Goal: Transaction & Acquisition: Purchase product/service

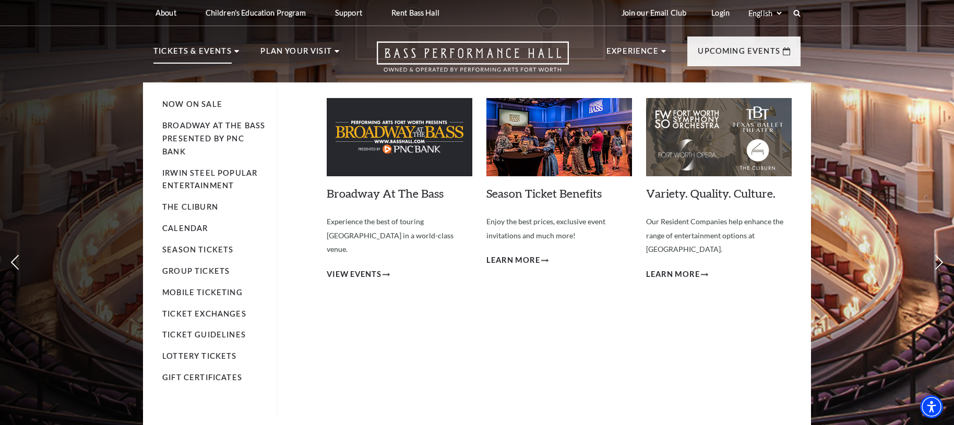
click at [201, 133] on li "Broadway At The Bass presented by PNC Bank" at bounding box center [214, 139] width 104 height 39
click at [200, 137] on link "Broadway At The Bass presented by PNC Bank" at bounding box center [213, 138] width 103 height 35
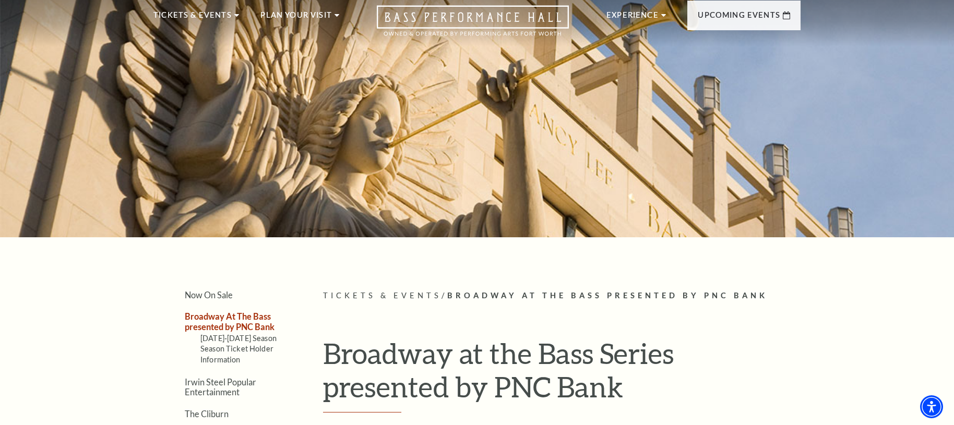
scroll to position [109, 0]
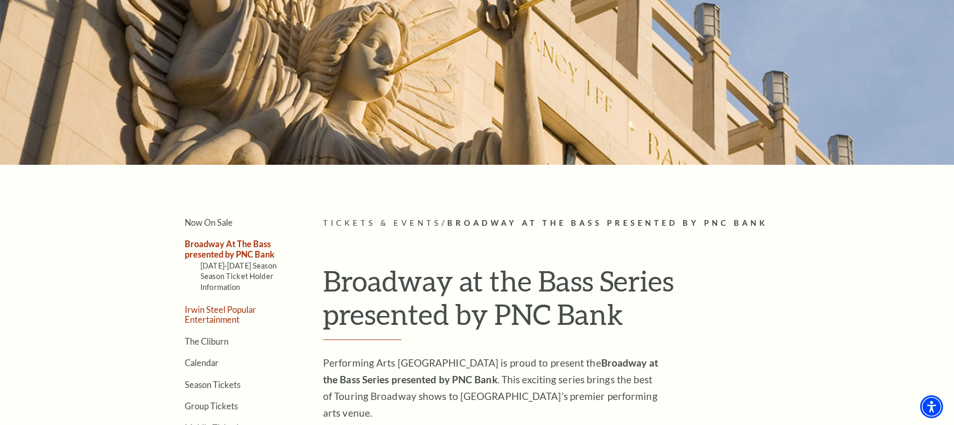
click at [230, 312] on link "Irwin Steel Popular Entertainment" at bounding box center [221, 315] width 72 height 20
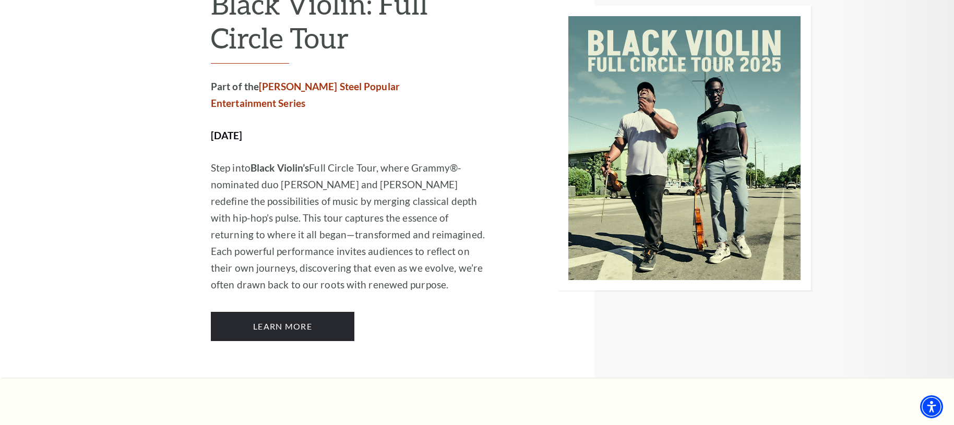
scroll to position [1330, 0]
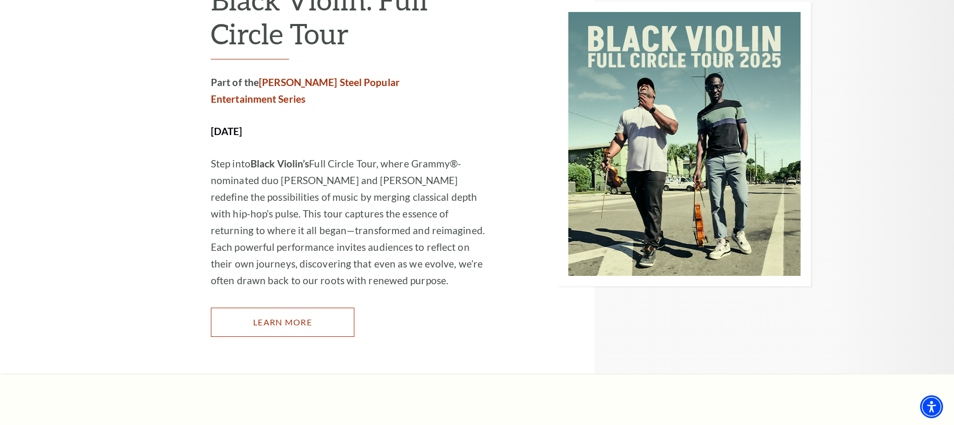
click at [253, 308] on link "Learn More" at bounding box center [283, 322] width 144 height 29
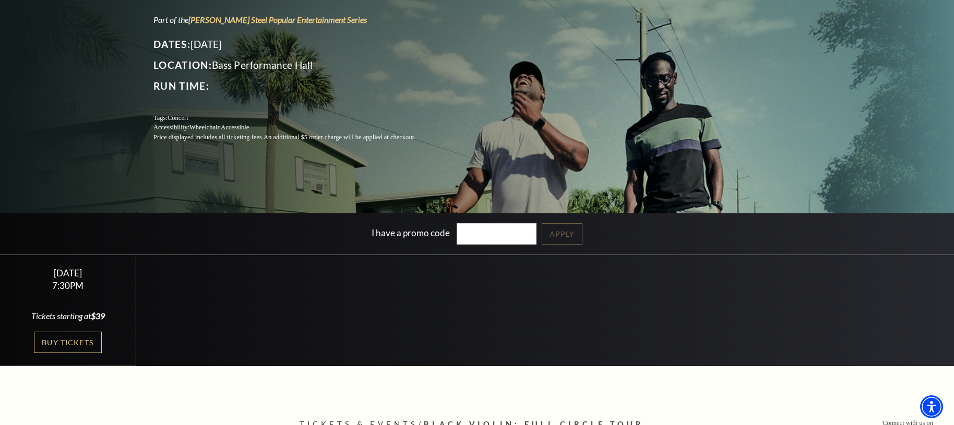
scroll to position [65, 0]
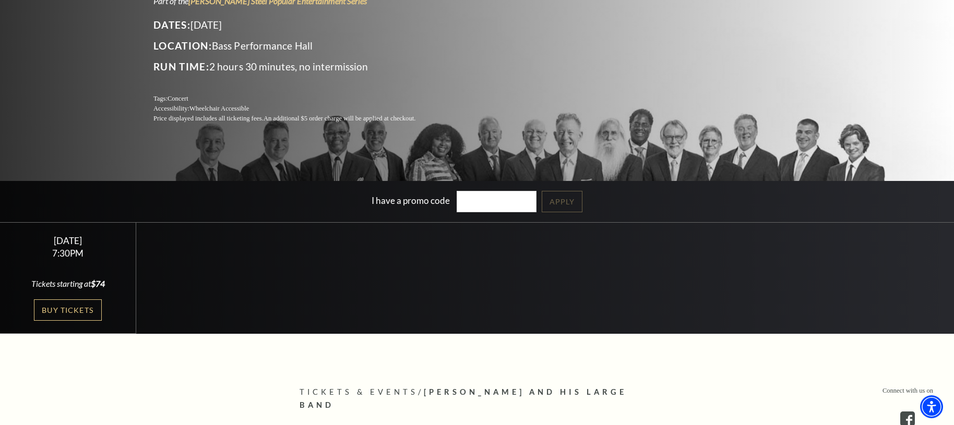
scroll to position [155, 0]
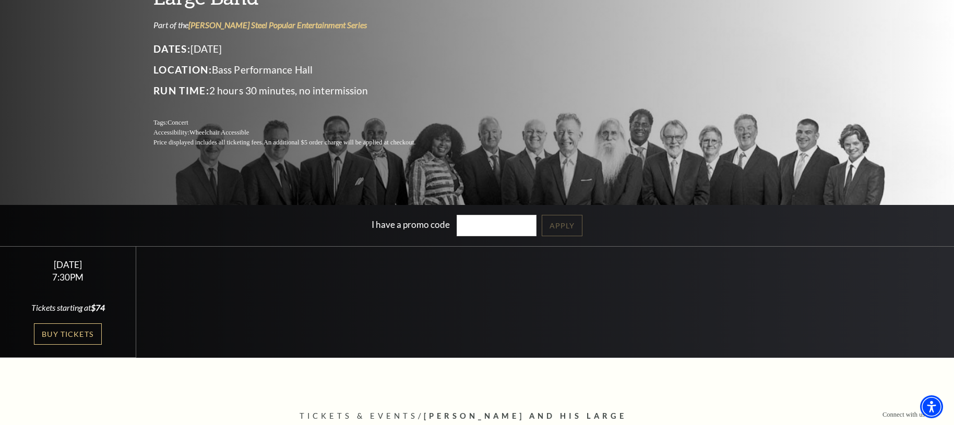
scroll to position [117, 0]
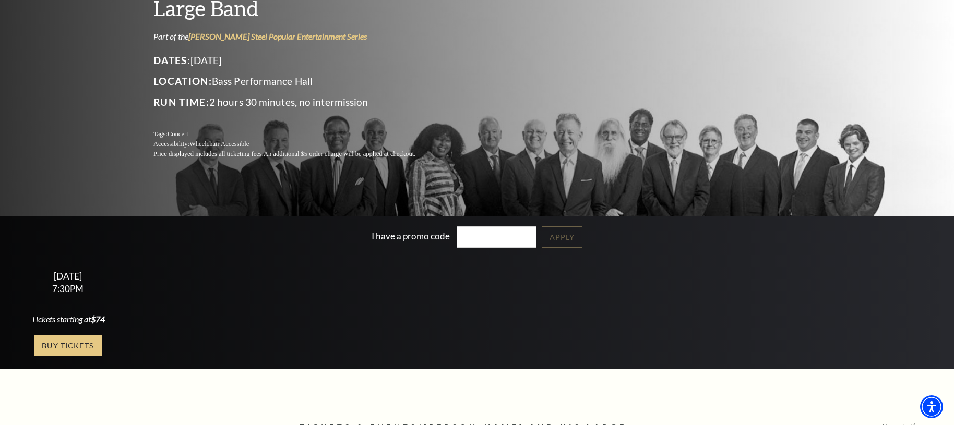
click at [58, 353] on link "Buy Tickets" at bounding box center [68, 345] width 68 height 21
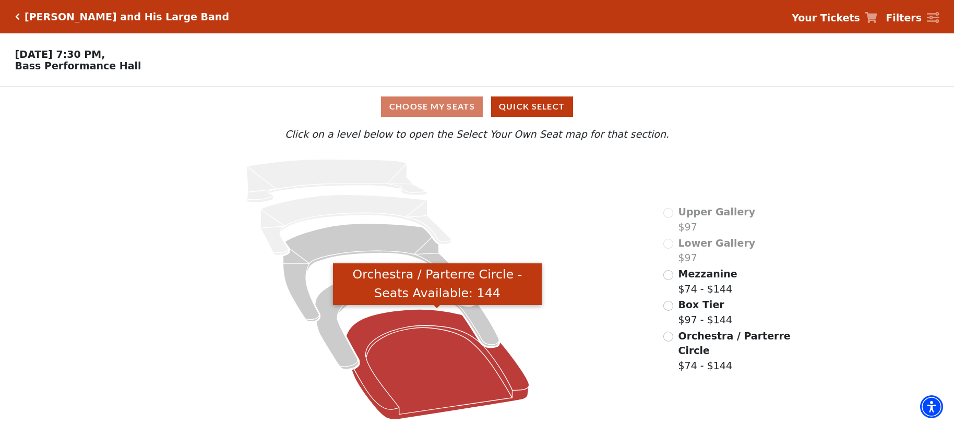
click at [442, 350] on icon "Orchestra / Parterre Circle - Seats Available: 144" at bounding box center [437, 365] width 183 height 110
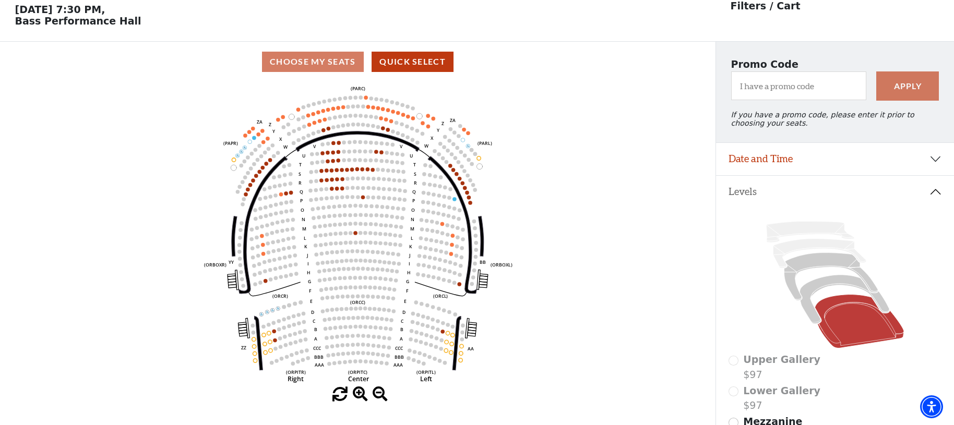
scroll to position [49, 0]
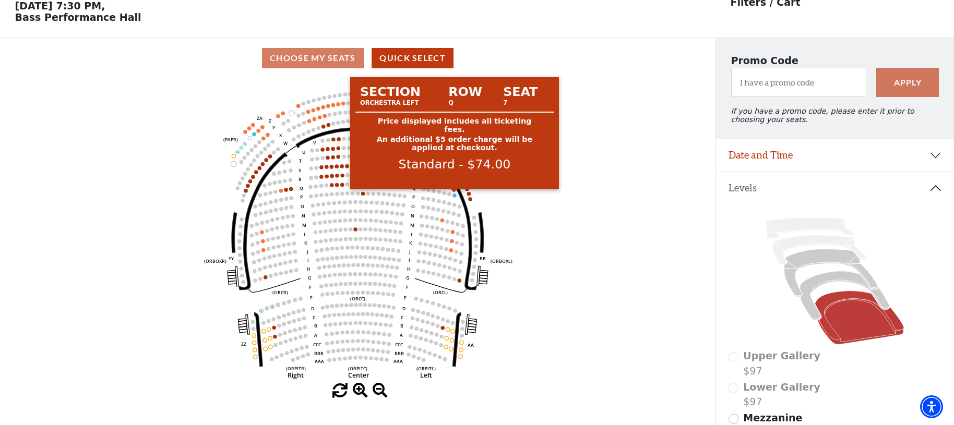
click at [456, 195] on circle at bounding box center [455, 196] width 4 height 4
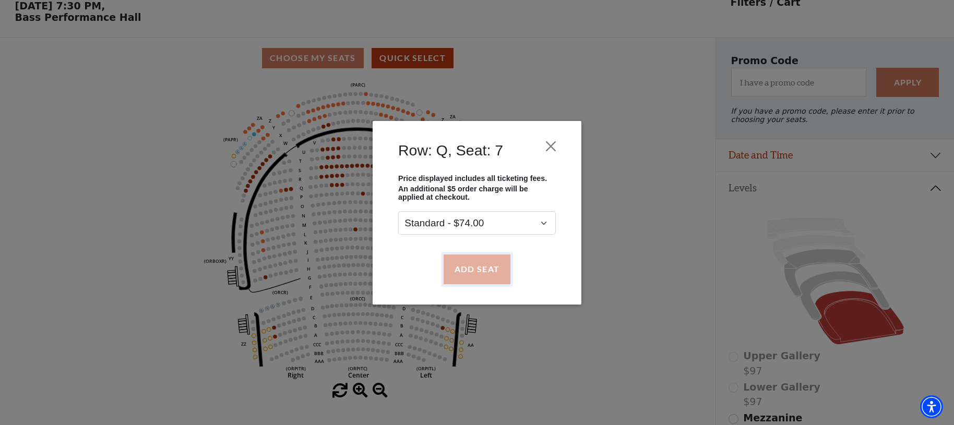
click at [479, 258] on button "Add Seat" at bounding box center [477, 269] width 67 height 29
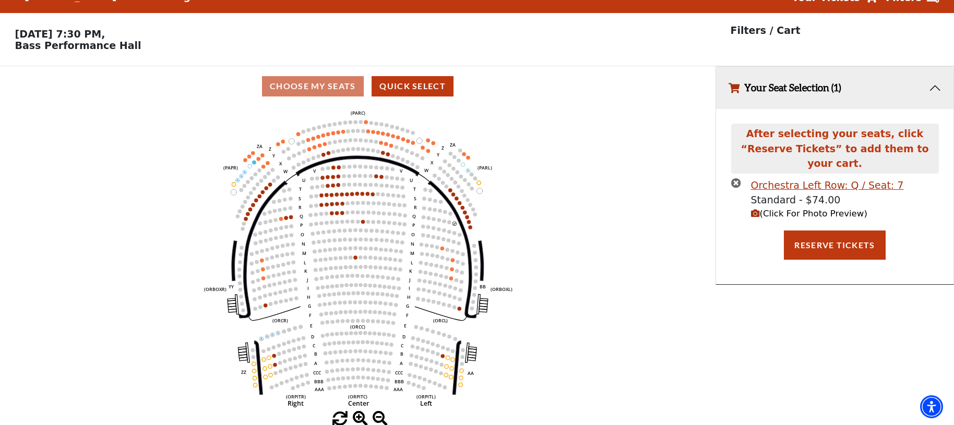
scroll to position [0, 0]
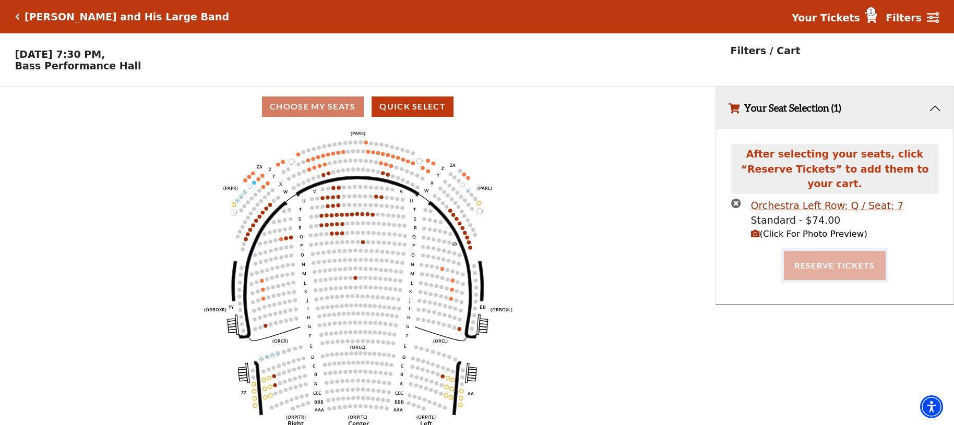
drag, startPoint x: 813, startPoint y: 244, endPoint x: 808, endPoint y: 240, distance: 6.0
click at [812, 251] on button "Reserve Tickets" at bounding box center [834, 265] width 101 height 29
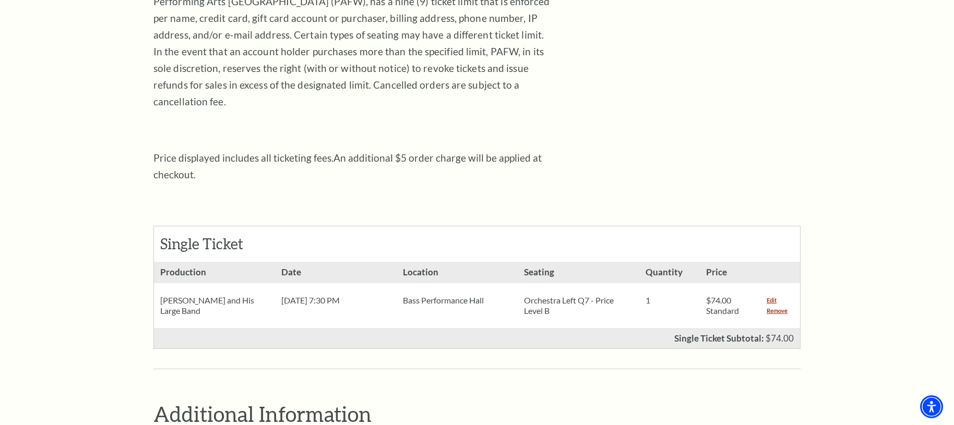
scroll to position [312, 0]
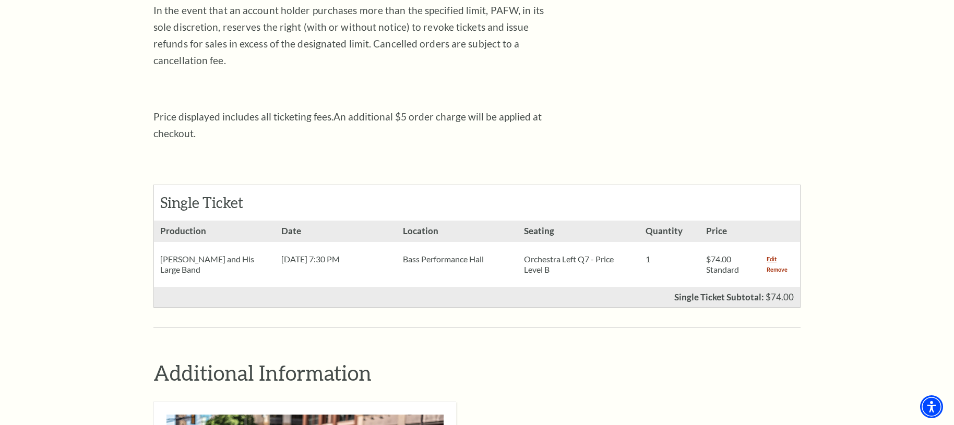
click at [780, 265] on link "Remove" at bounding box center [777, 270] width 21 height 10
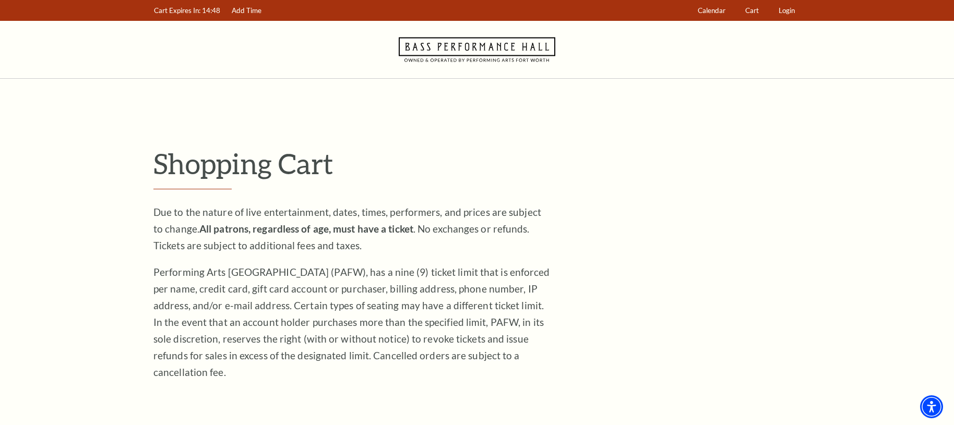
click at [457, 41] on icon at bounding box center [477, 49] width 157 height 57
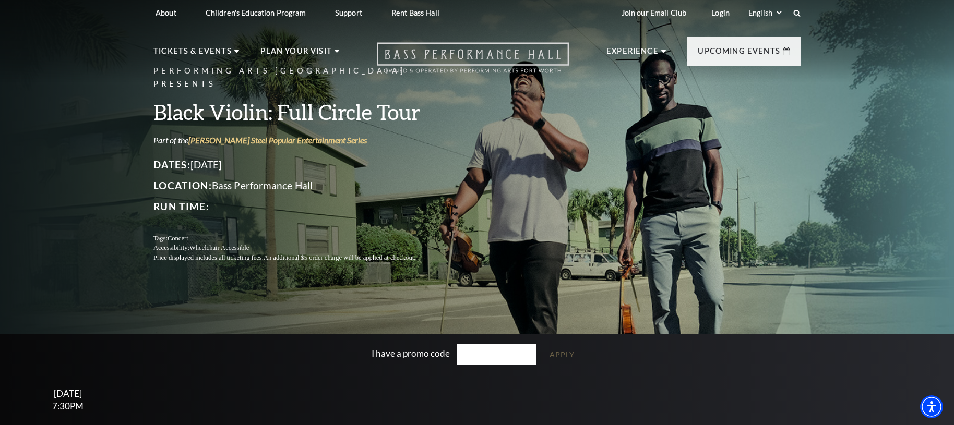
click at [392, 49] on icon "Open this option" at bounding box center [473, 57] width 192 height 31
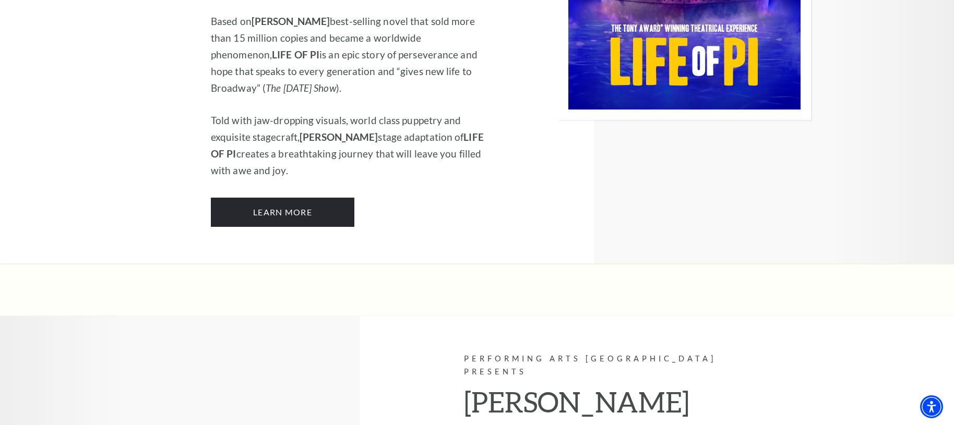
scroll to position [1315, 0]
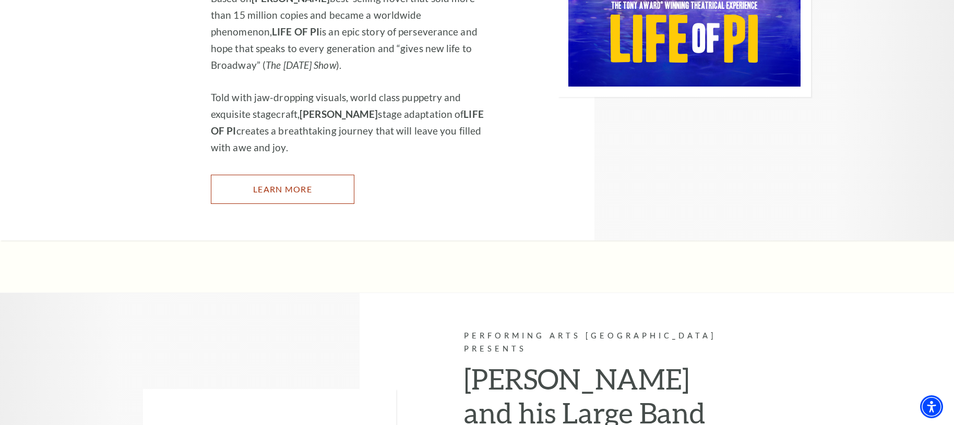
click at [235, 175] on link "Learn More" at bounding box center [283, 189] width 144 height 29
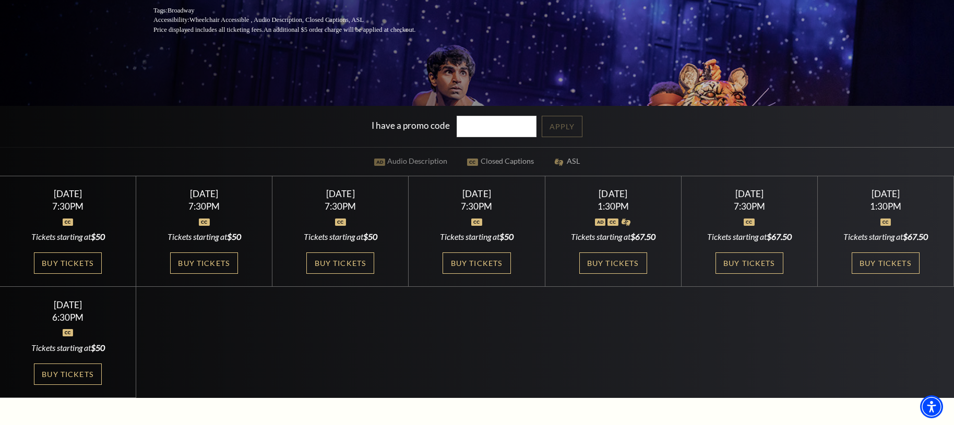
scroll to position [232, 0]
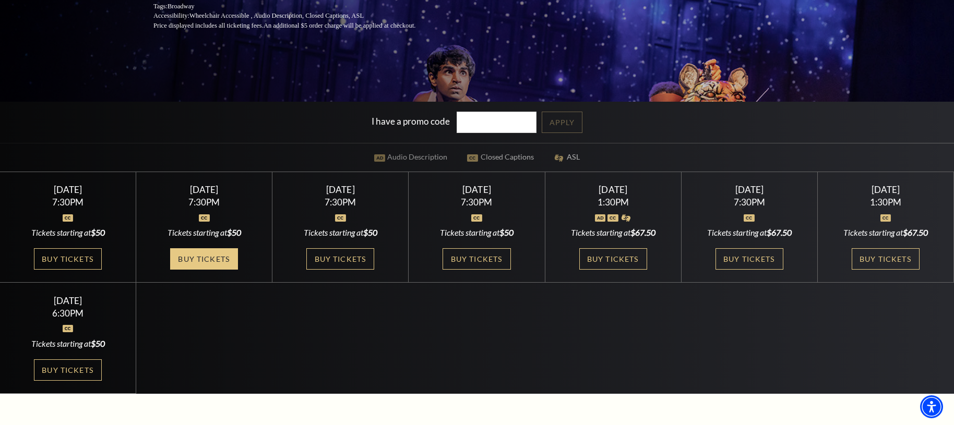
click at [204, 259] on link "Buy Tickets" at bounding box center [204, 258] width 68 height 21
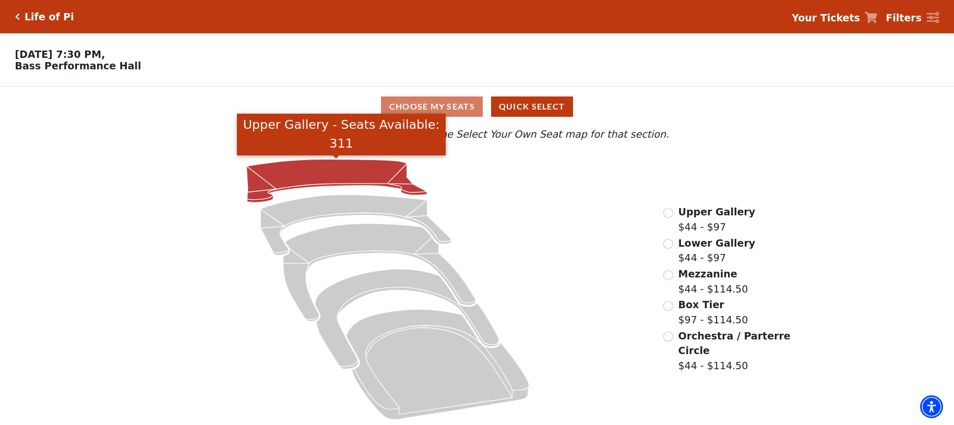
click at [271, 187] on icon "Upper Gallery - Seats Available: 311" at bounding box center [336, 181] width 181 height 43
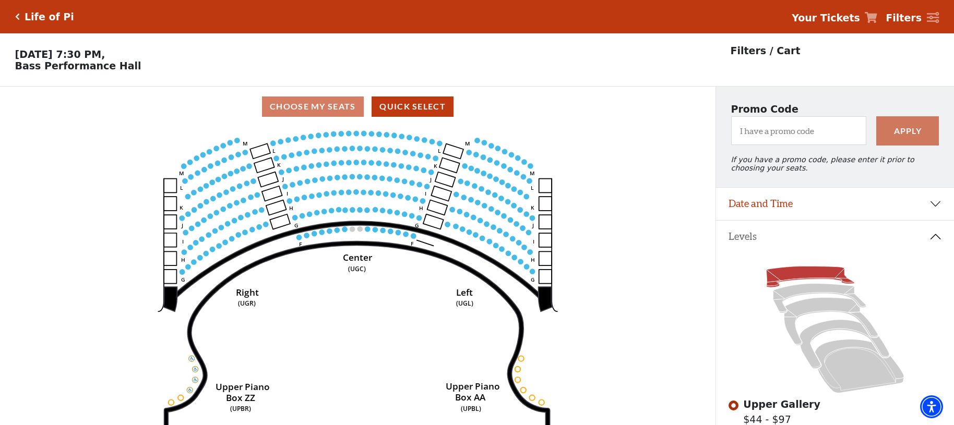
click at [37, 19] on h5 "Life of Pi" at bounding box center [50, 17] width 50 height 12
click at [20, 17] on div "Life of Pi" at bounding box center [47, 17] width 54 height 12
click at [33, 15] on h5 "Life of Pi" at bounding box center [50, 17] width 50 height 12
click at [19, 16] on icon "Click here to go back to filters" at bounding box center [17, 16] width 5 height 7
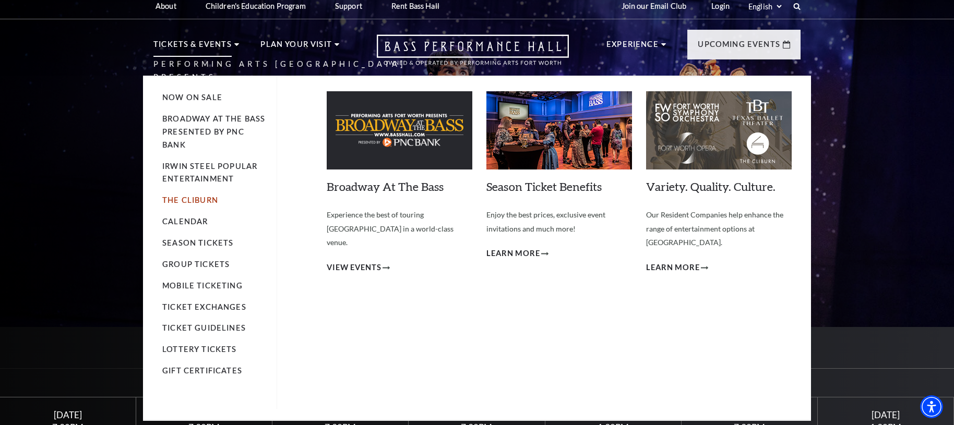
click at [172, 203] on link "The Cliburn" at bounding box center [190, 200] width 56 height 9
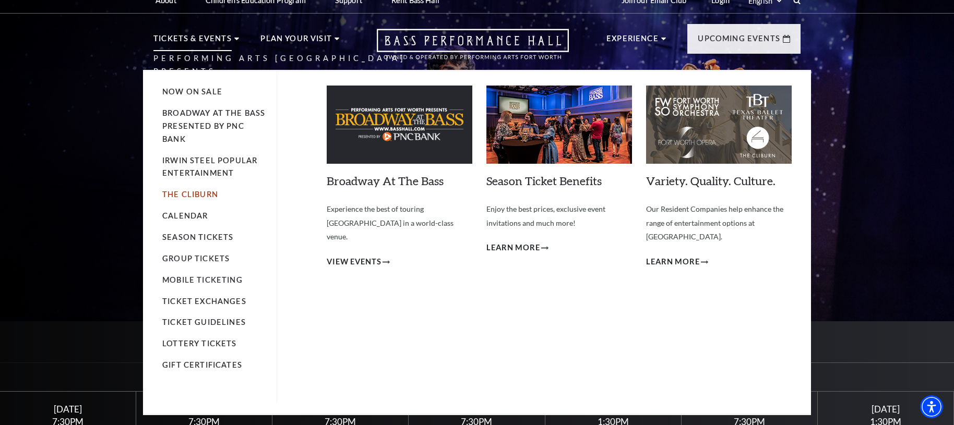
scroll to position [13, 0]
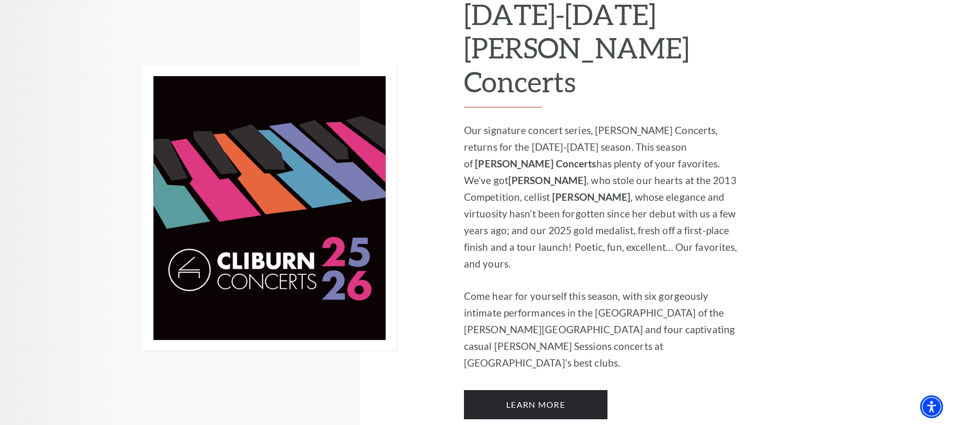
scroll to position [816, 0]
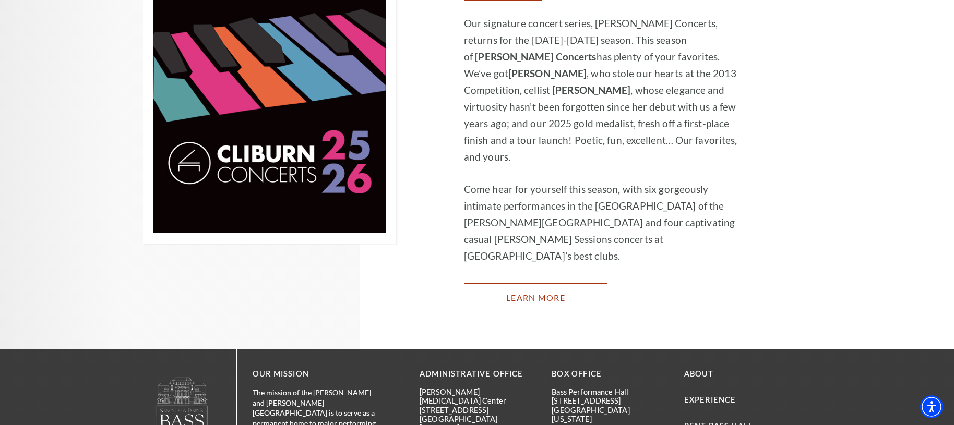
drag, startPoint x: 531, startPoint y: 215, endPoint x: 521, endPoint y: 215, distance: 9.9
click at [531, 283] on link "Learn More" at bounding box center [536, 297] width 144 height 29
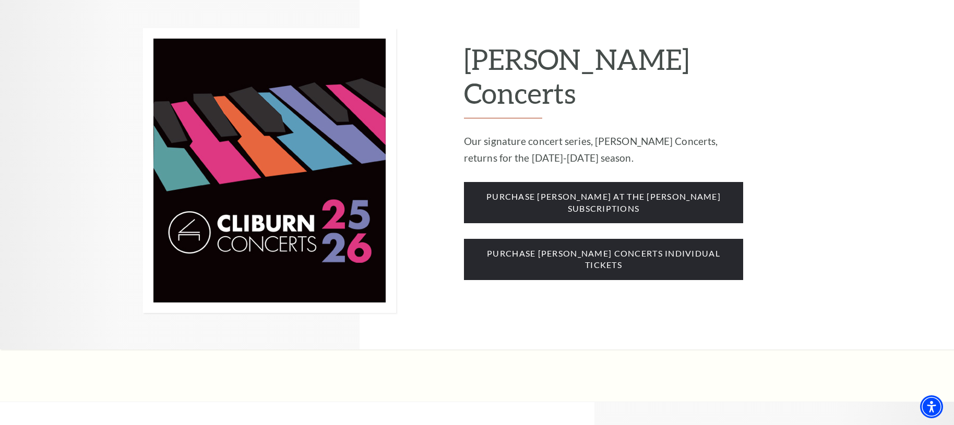
scroll to position [885, 0]
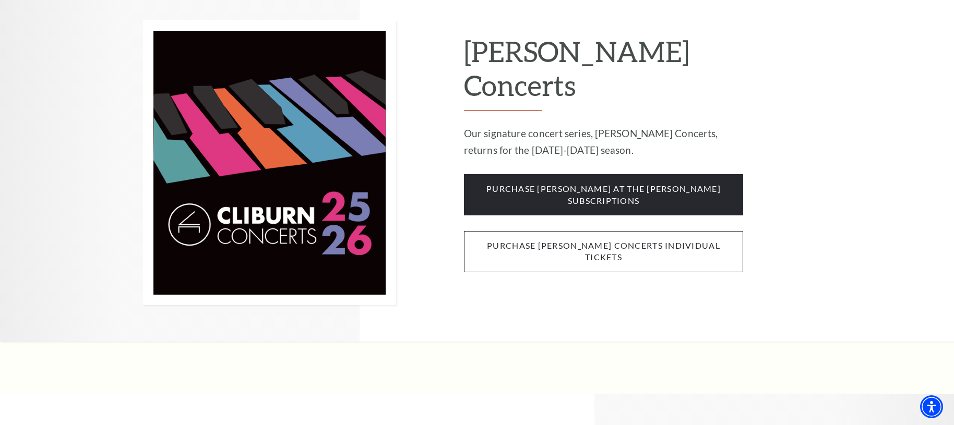
click at [514, 231] on span "purchase cliburn concerts individual tickets" at bounding box center [603, 251] width 279 height 41
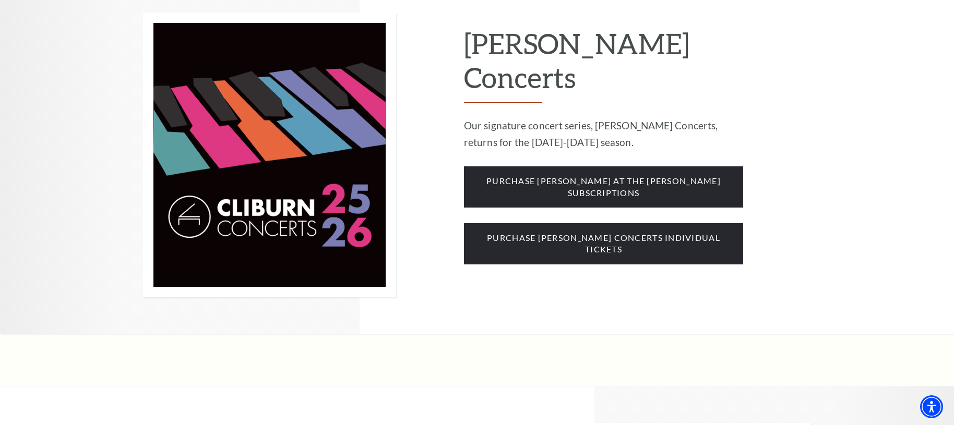
scroll to position [935, 0]
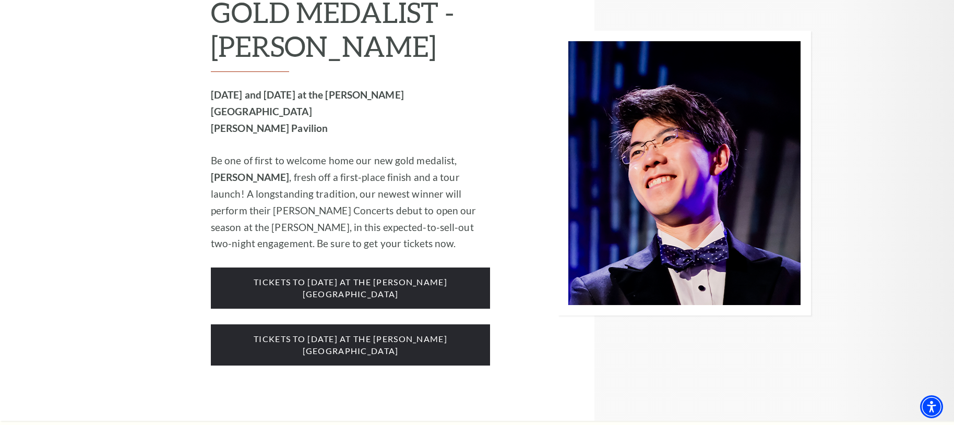
scroll to position [1705, 0]
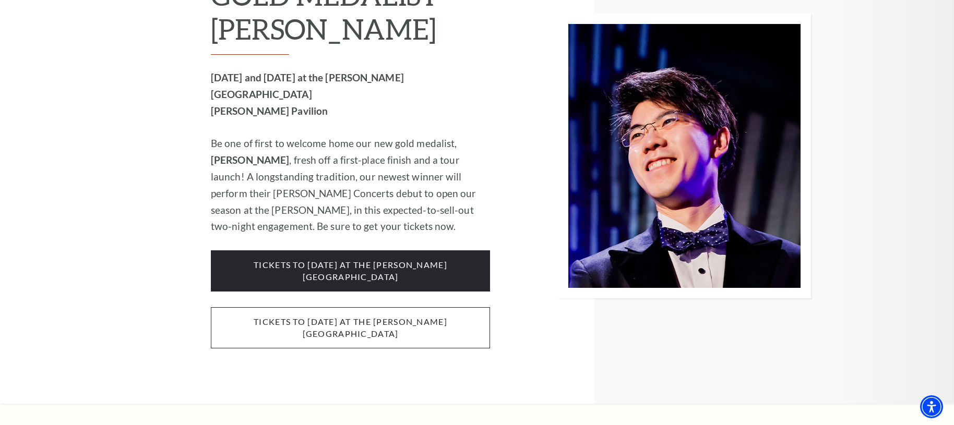
click at [434, 307] on span "Tickets to Thursday, October 2 at the Kimbell Art Museum" at bounding box center [350, 327] width 279 height 41
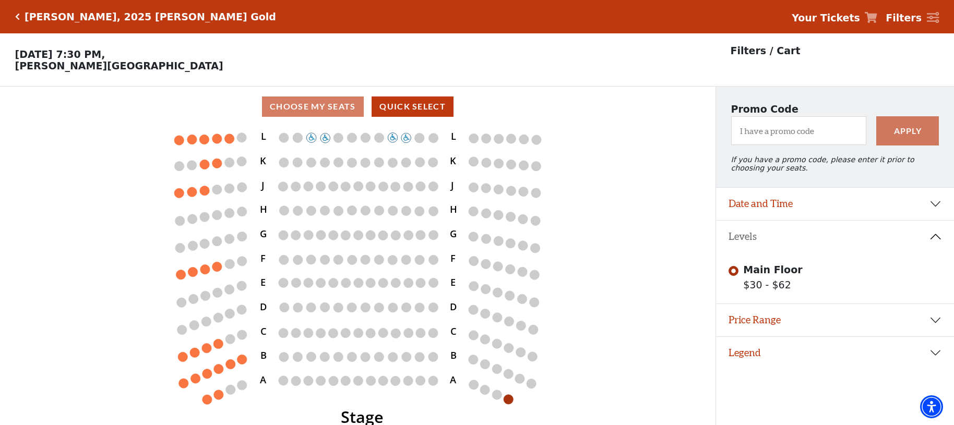
scroll to position [21, 0]
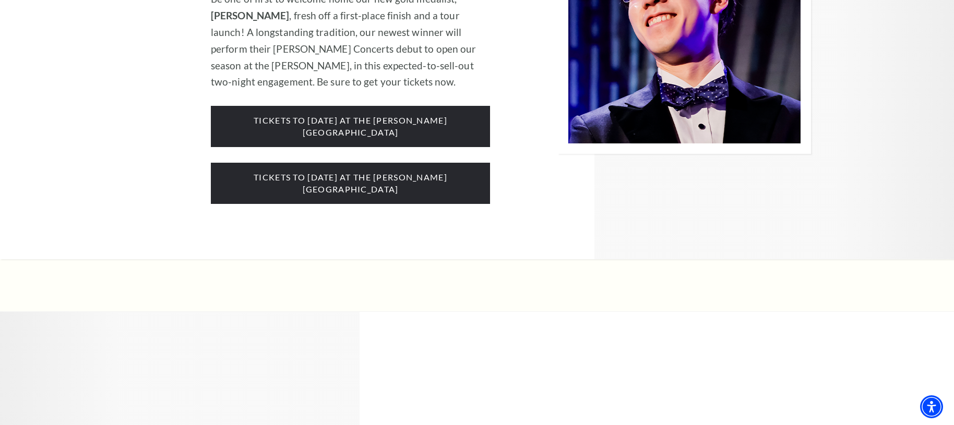
scroll to position [1705, 0]
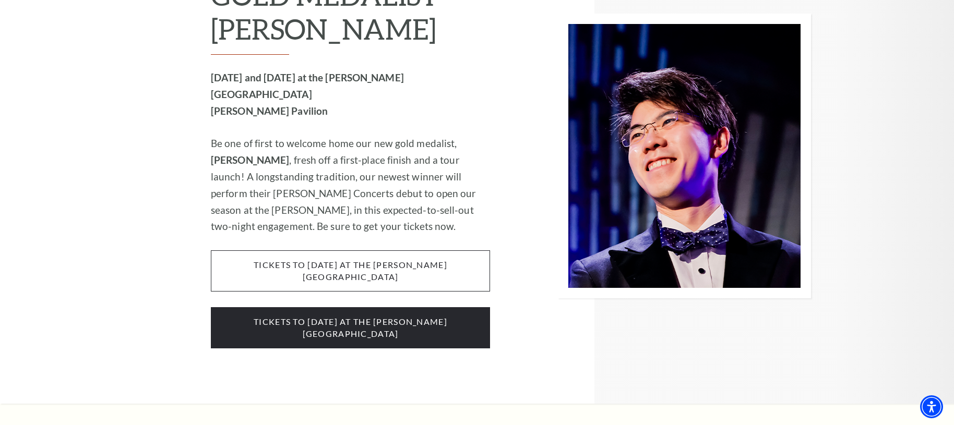
click at [405, 251] on span "tickets to Wednesday, october 1 at the kimbell art museum" at bounding box center [350, 271] width 279 height 41
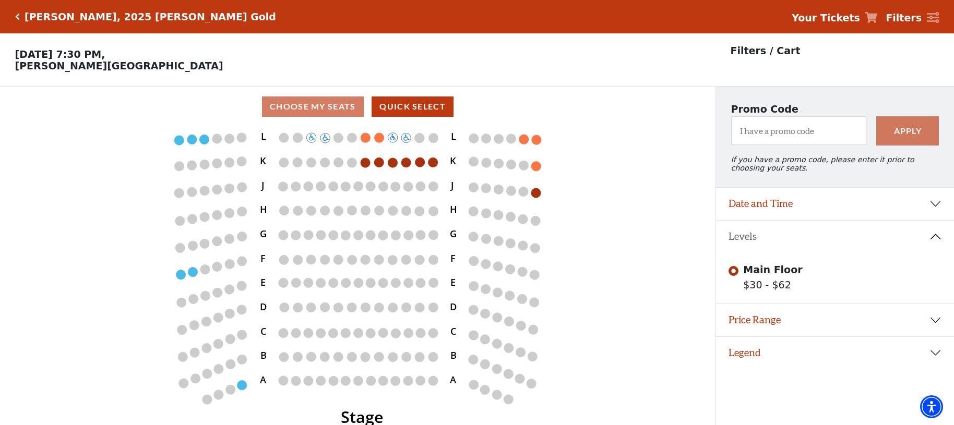
scroll to position [21, 0]
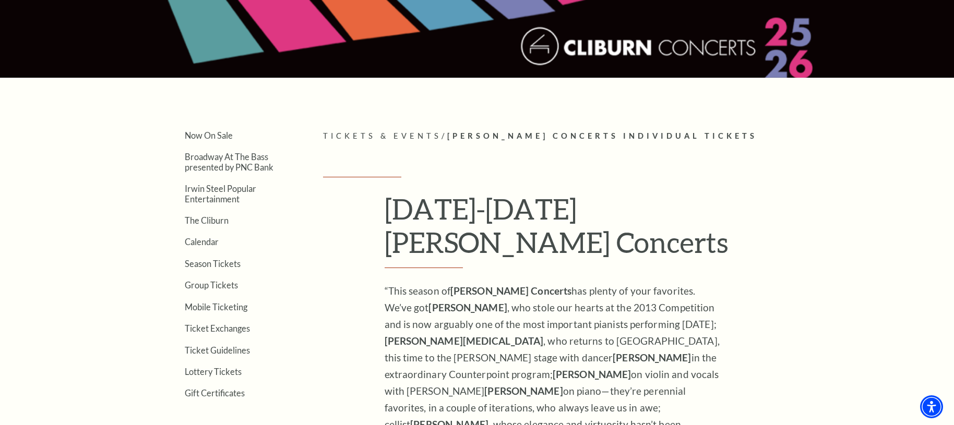
scroll to position [250, 0]
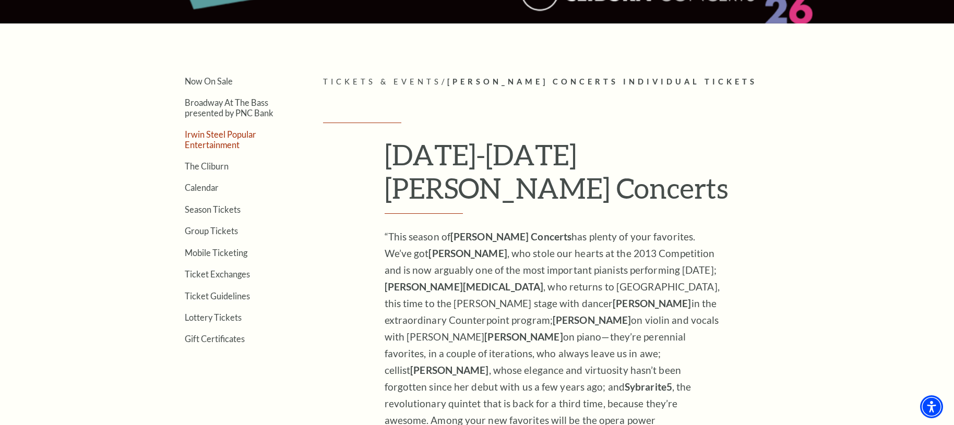
click at [195, 144] on link "Irwin Steel Popular Entertainment" at bounding box center [221, 139] width 72 height 20
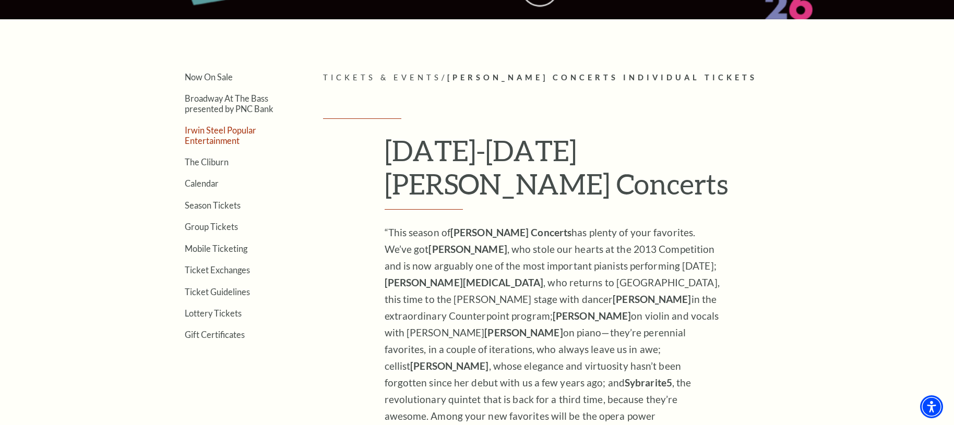
scroll to position [256, 0]
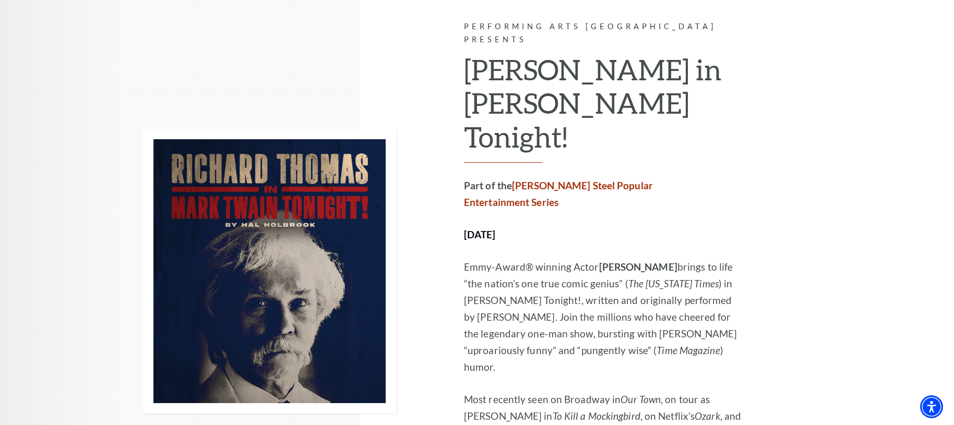
scroll to position [2954, 0]
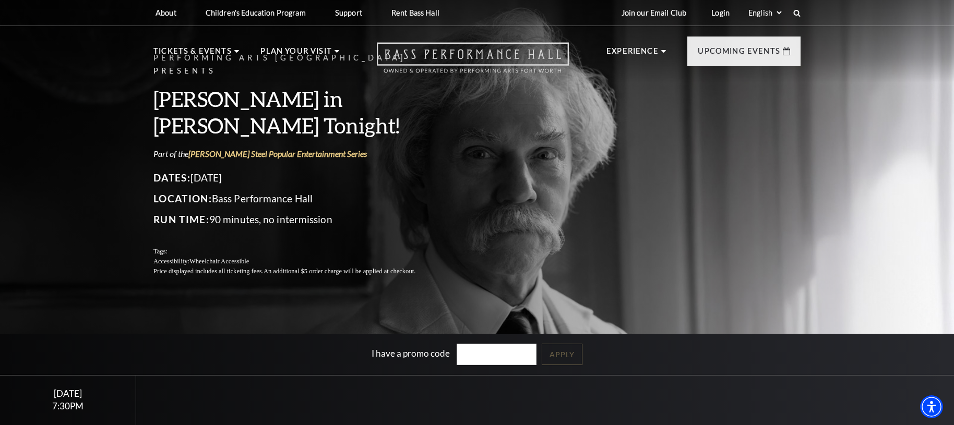
click at [507, 54] on icon "Open this option" at bounding box center [473, 57] width 192 height 31
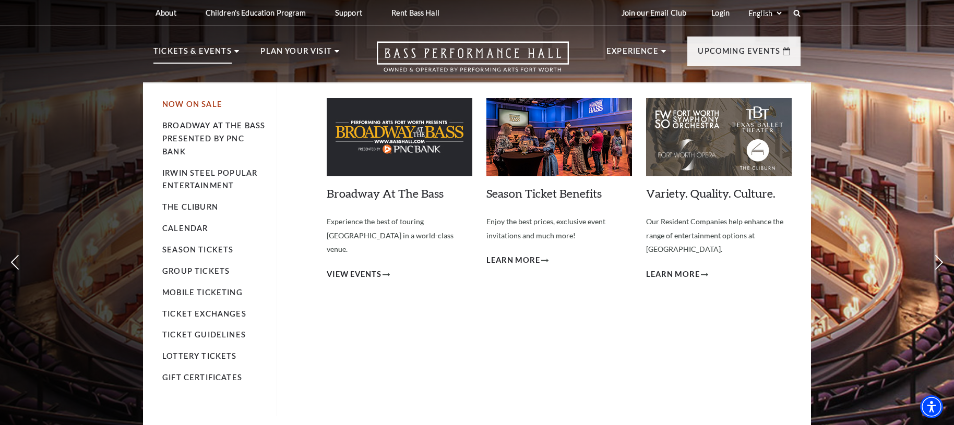
click at [186, 108] on link "Now On Sale" at bounding box center [192, 104] width 60 height 9
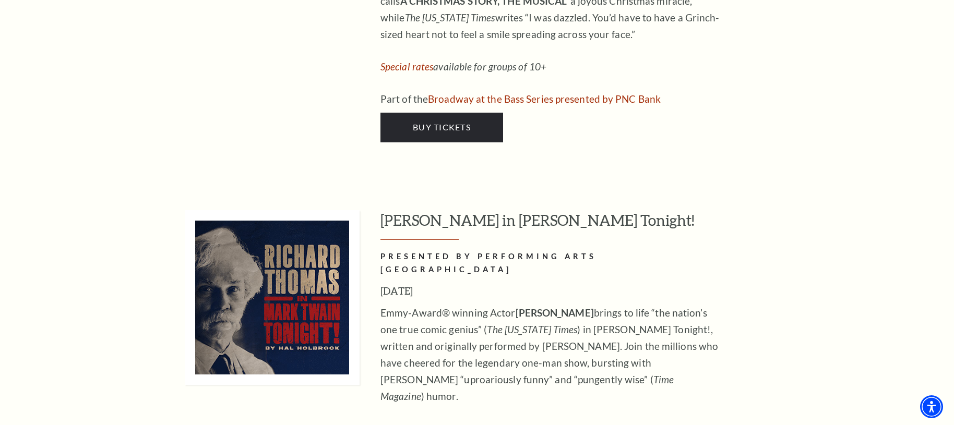
scroll to position [5022, 0]
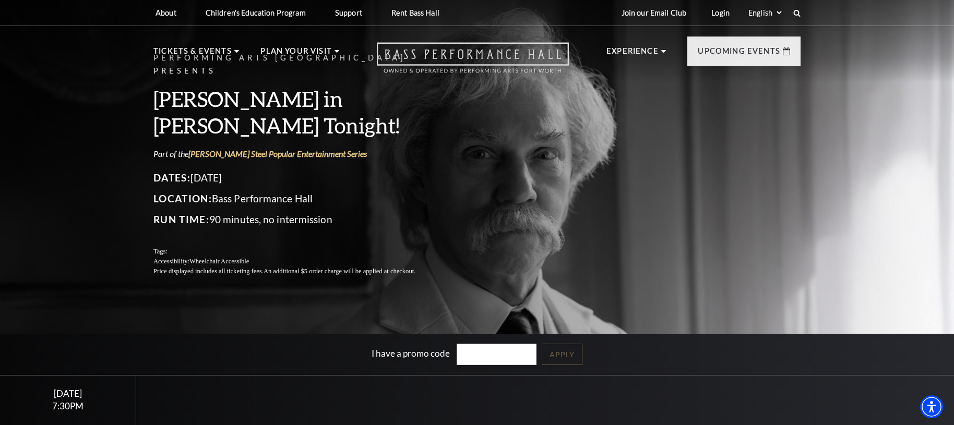
click at [461, 45] on icon "Open this option" at bounding box center [473, 57] width 192 height 31
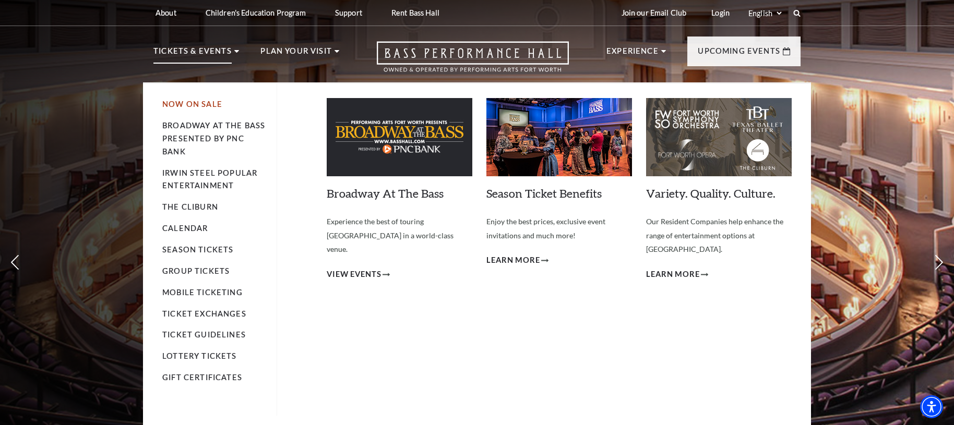
click at [183, 105] on link "Now On Sale" at bounding box center [192, 104] width 60 height 9
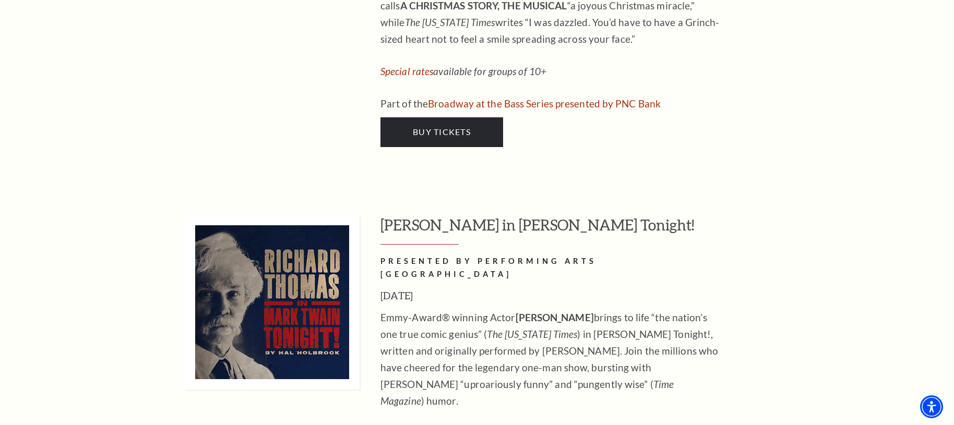
scroll to position [4985, 0]
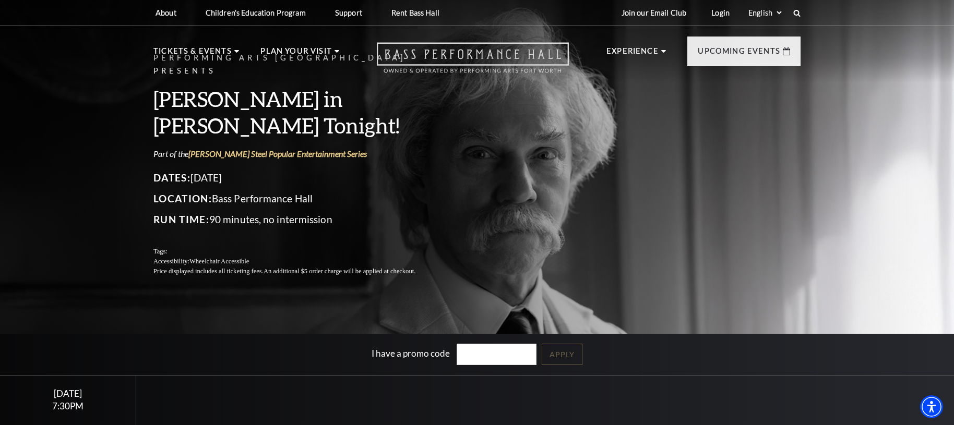
click at [508, 58] on use "Open this option" at bounding box center [473, 58] width 192 height 30
